Goal: Information Seeking & Learning: Find specific fact

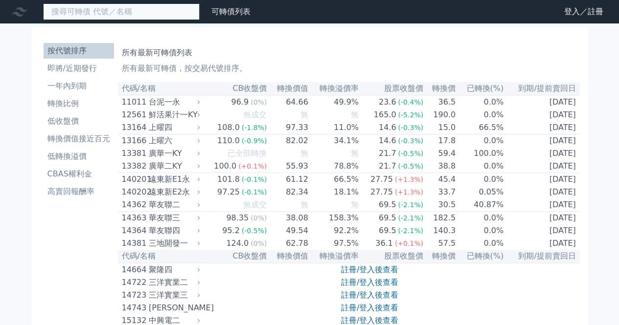
click at [93, 12] on input at bounding box center [121, 11] width 156 height 17
paste input "昇陽半導體"
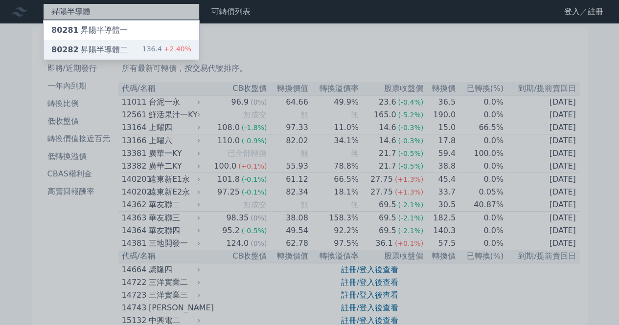
type input "昇陽半導體"
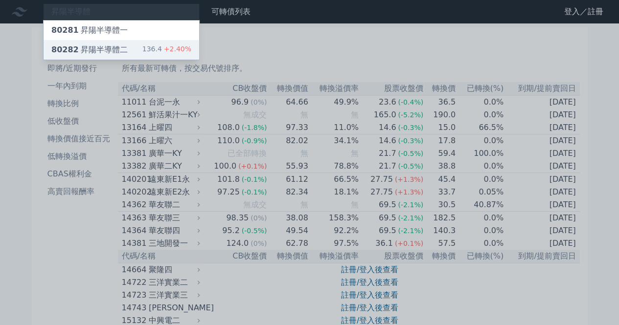
click at [111, 48] on div "80282 昇陽半導體二" at bounding box center [89, 50] width 76 height 12
